Goal: Task Accomplishment & Management: Use online tool/utility

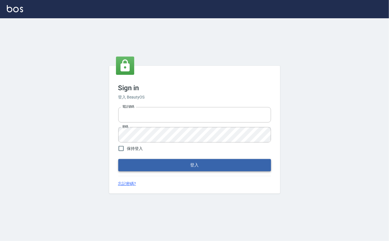
type input "0912271117"
click at [235, 168] on button "登入" at bounding box center [194, 165] width 153 height 12
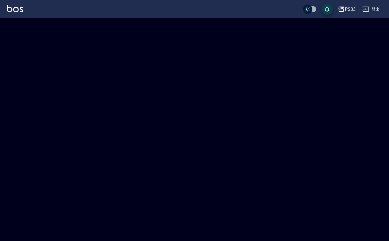
checkbox input "true"
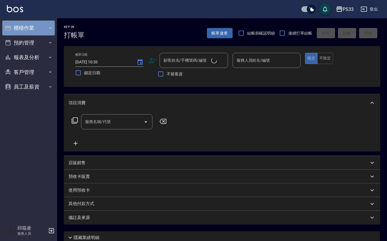
click at [22, 21] on button "櫃檯作業" at bounding box center [28, 28] width 52 height 15
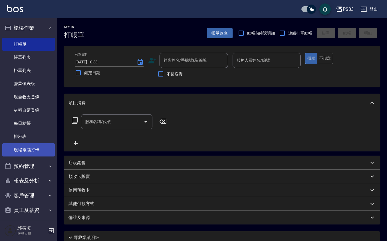
click at [35, 146] on link "現場電腦打卡" at bounding box center [28, 149] width 52 height 13
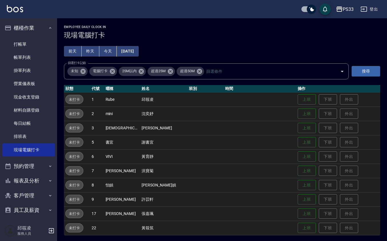
scroll to position [1, 0]
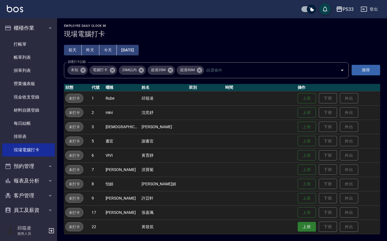
click at [298, 223] on button "上班" at bounding box center [307, 227] width 18 height 10
click at [306, 124] on button "上班" at bounding box center [307, 127] width 18 height 10
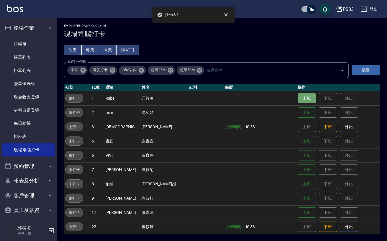
click at [298, 96] on button "上班" at bounding box center [307, 98] width 18 height 10
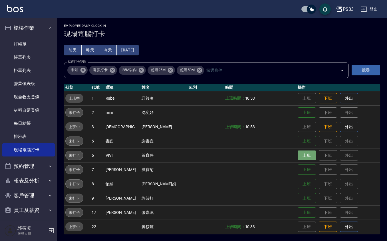
click at [298, 152] on button "上班" at bounding box center [307, 155] width 18 height 10
click at [299, 195] on button "上班" at bounding box center [307, 198] width 18 height 10
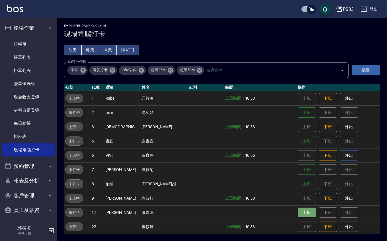
click at [298, 212] on button "上班" at bounding box center [307, 212] width 18 height 10
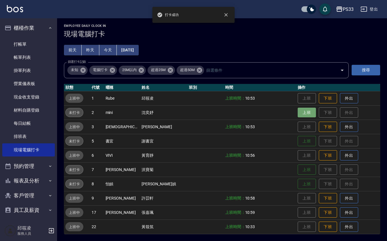
click at [301, 115] on button "上班" at bounding box center [307, 113] width 18 height 10
